Goal: Information Seeking & Learning: Learn about a topic

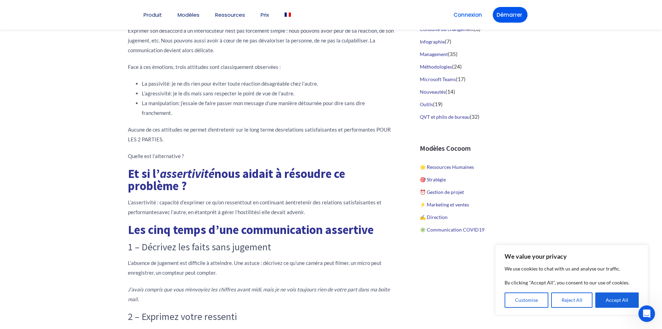
scroll to position [348, 0]
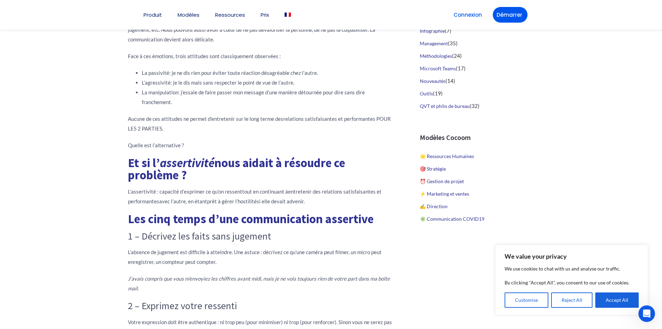
drag, startPoint x: 137, startPoint y: 163, endPoint x: 193, endPoint y: 176, distance: 57.5
click at [189, 179] on h1 "Et si l’ assertivité nous aidait à résoudre ce problème ?" at bounding box center [262, 169] width 268 height 24
click at [221, 174] on h1 "Et si l’ assertivité nous aidait à résoudre ce problème ?" at bounding box center [262, 169] width 268 height 24
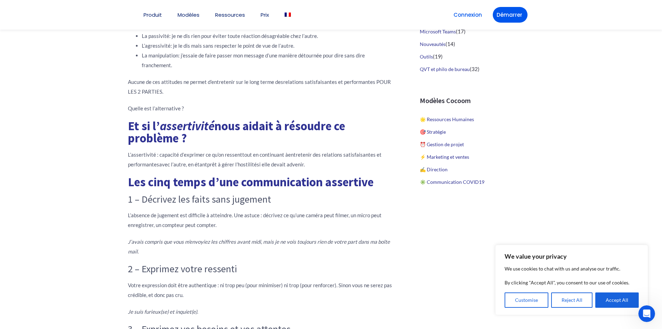
scroll to position [417, 0]
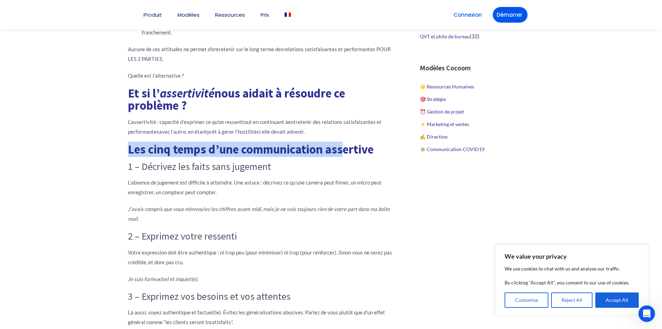
drag, startPoint x: 120, startPoint y: 154, endPoint x: 347, endPoint y: 156, distance: 227.1
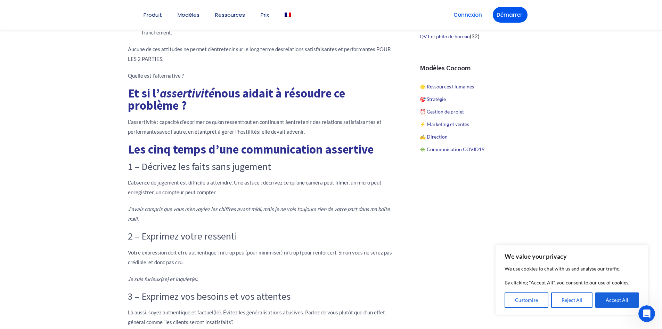
drag, startPoint x: 352, startPoint y: 166, endPoint x: 319, endPoint y: 180, distance: 36.4
click at [352, 166] on h3 "1 – Décrivez les faits sans jugement" at bounding box center [262, 167] width 268 height 12
drag, startPoint x: 177, startPoint y: 169, endPoint x: 280, endPoint y: 170, distance: 103.6
click at [280, 170] on h3 "1 – Décrivez les faits sans jugement" at bounding box center [262, 167] width 268 height 12
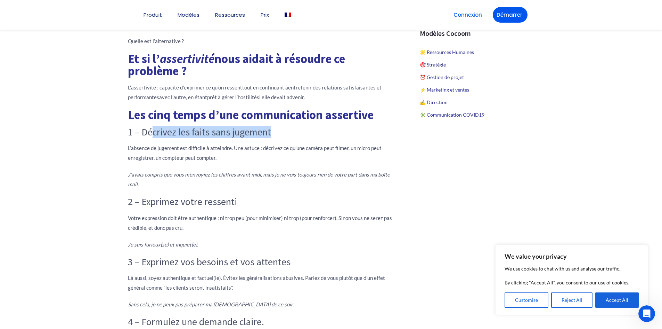
scroll to position [452, 0]
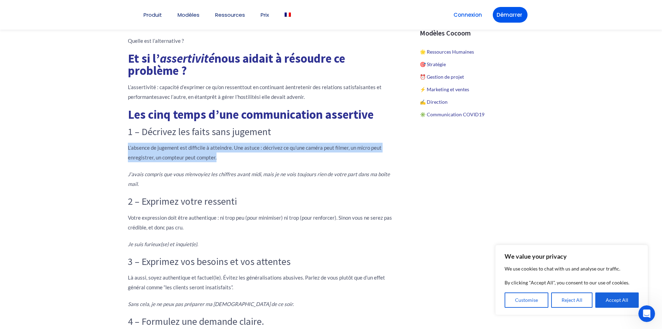
drag, startPoint x: 129, startPoint y: 148, endPoint x: 241, endPoint y: 157, distance: 112.7
click at [241, 157] on p "L’absence de jugement est difficile à atteindre. Une astuce : décrivez ce qu’un…" at bounding box center [262, 152] width 268 height 19
click at [241, 158] on p "L’absence de jugement est difficile à atteindre. Une astuce : décrivez ce qu’un…" at bounding box center [262, 152] width 268 height 19
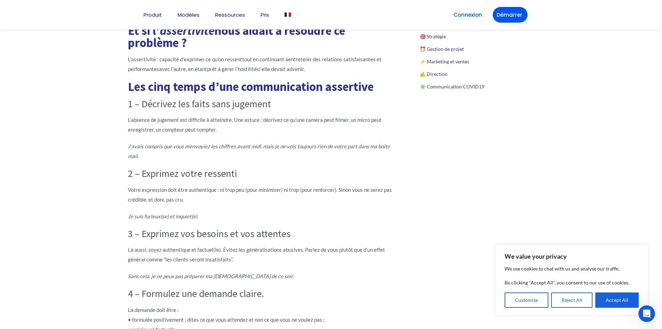
scroll to position [522, 0]
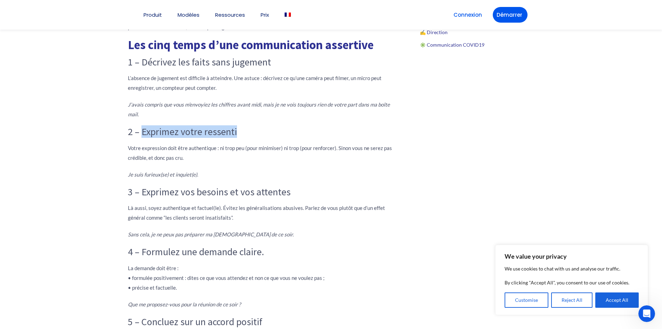
drag, startPoint x: 153, startPoint y: 133, endPoint x: 285, endPoint y: 133, distance: 132.1
click at [285, 133] on h3 "2 – Exprimez votre ressenti" at bounding box center [262, 132] width 268 height 12
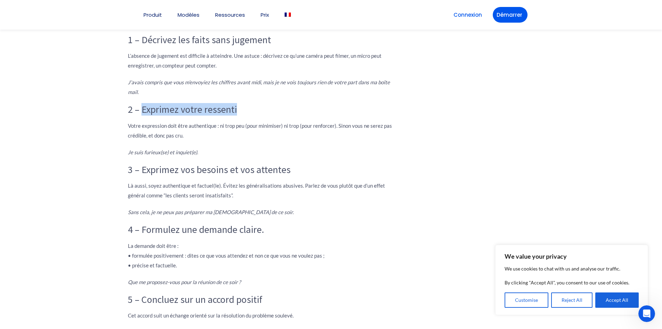
scroll to position [556, 0]
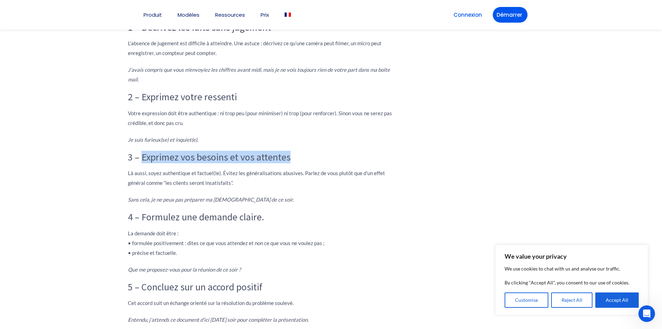
drag, startPoint x: 143, startPoint y: 158, endPoint x: 310, endPoint y: 158, distance: 167.3
click at [310, 158] on h3 "3 – Exprimez vos besoins et vos attentes" at bounding box center [262, 157] width 268 height 12
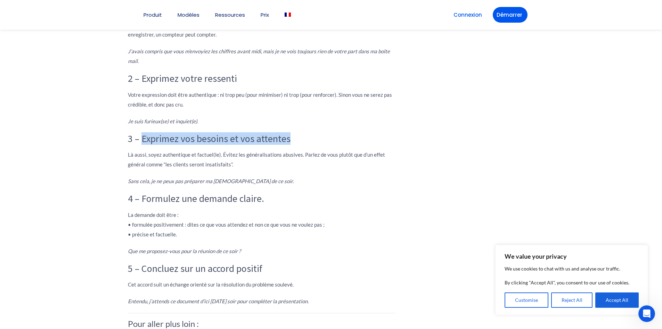
scroll to position [591, 0]
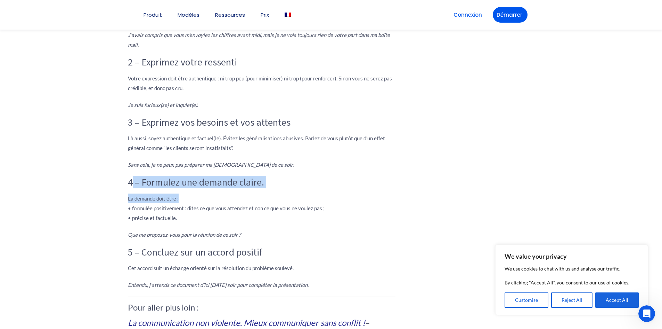
drag, startPoint x: 131, startPoint y: 187, endPoint x: 319, endPoint y: 190, distance: 187.5
click at [319, 190] on div "Exprimer son désaccord à un interlocuteur n’est pas forcément simple : nous pou…" at bounding box center [262, 100] width 268 height 656
click at [318, 189] on div "Exprimer son désaccord à un interlocuteur n’est pas forcément simple : nous pou…" at bounding box center [262, 100] width 268 height 656
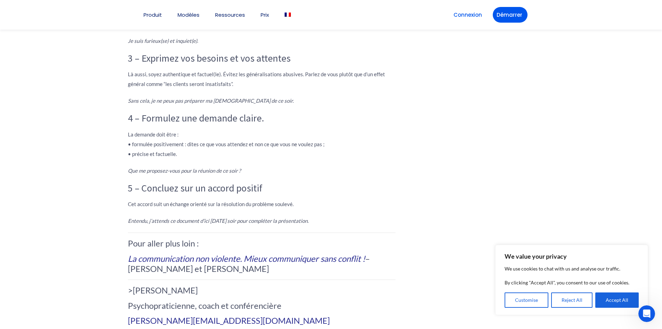
scroll to position [661, 0]
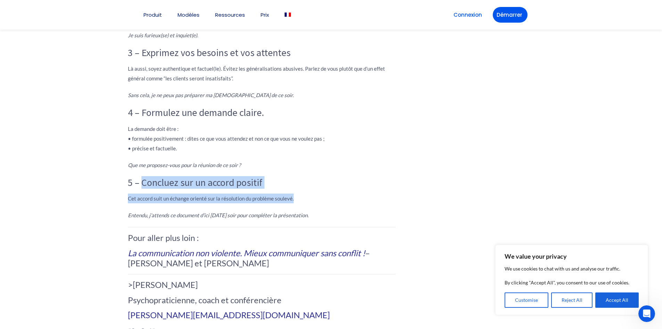
drag, startPoint x: 143, startPoint y: 182, endPoint x: 313, endPoint y: 189, distance: 170.2
click at [313, 189] on div "Exprimer son désaccord à un interlocuteur n’est pas forcément simple : nous pou…" at bounding box center [262, 30] width 268 height 656
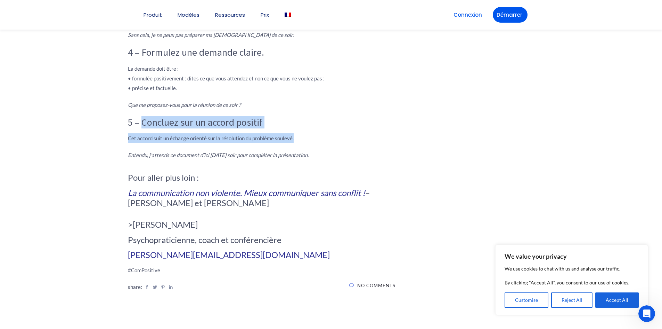
scroll to position [730, 0]
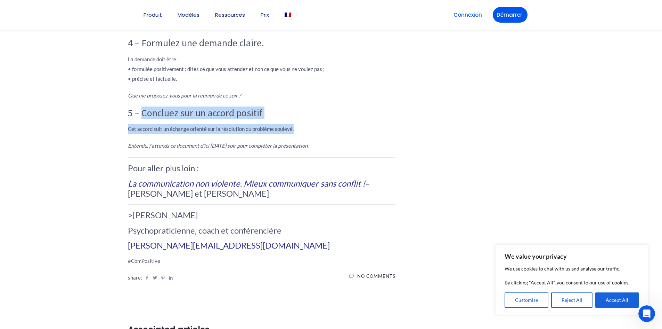
click at [347, 124] on p "Cet accord suit un échange orienté sur la résolution du problème soulevé." at bounding box center [262, 129] width 268 height 10
